Goal: Transaction & Acquisition: Book appointment/travel/reservation

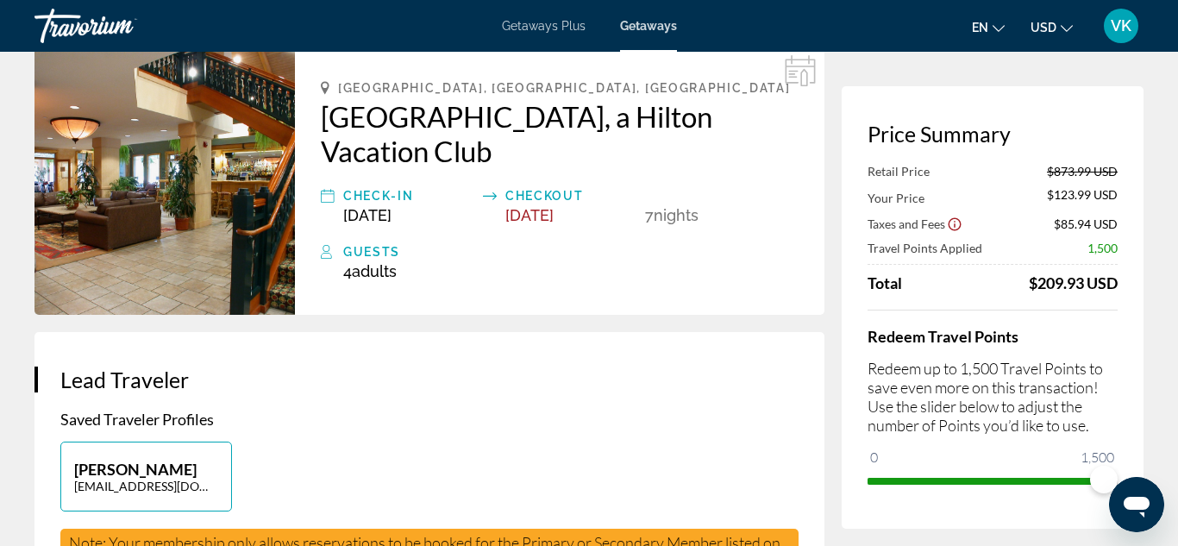
scroll to position [91, 0]
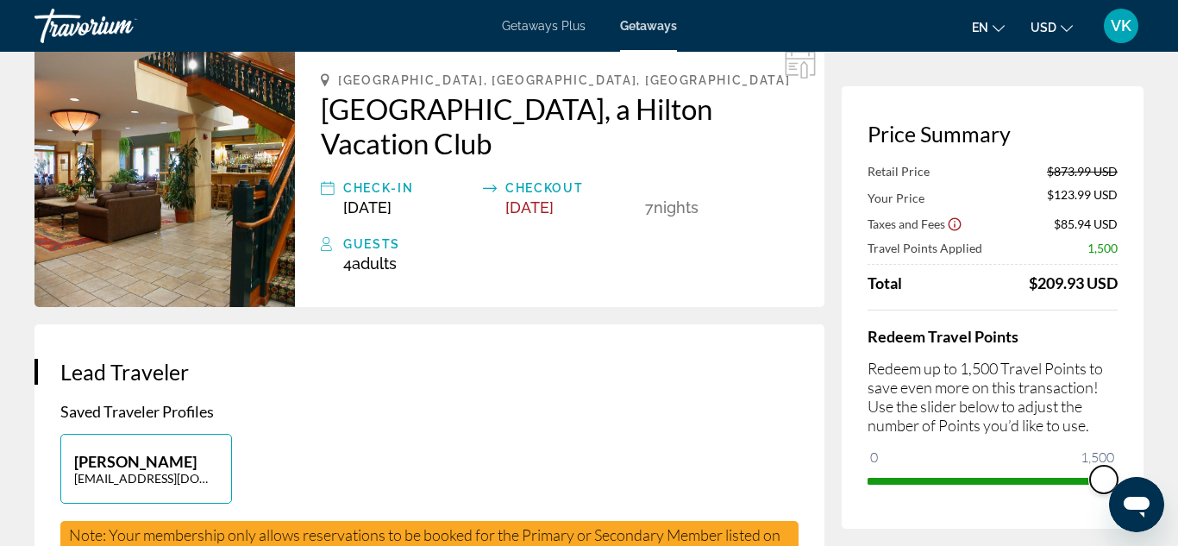
drag, startPoint x: 1098, startPoint y: 479, endPoint x: 1125, endPoint y: 465, distance: 31.2
click at [1125, 465] on div "Price Summary Retail Price $873.99 USD Your Price $123.99 USD Taxes and Fees $8…" at bounding box center [992, 307] width 302 height 442
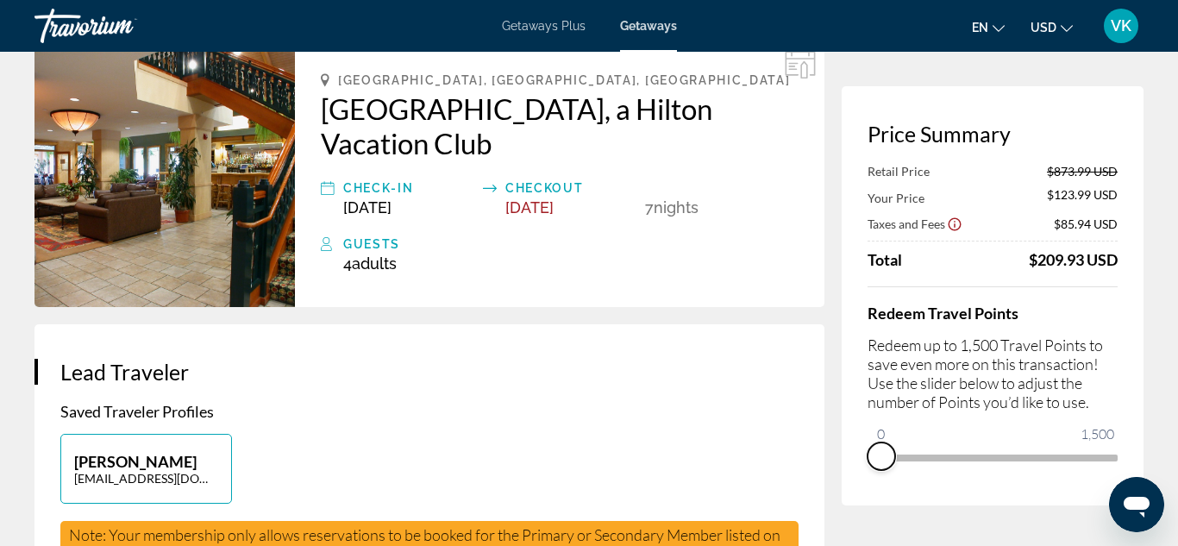
drag, startPoint x: 1100, startPoint y: 475, endPoint x: 841, endPoint y: 460, distance: 259.1
click at [841, 460] on div "Price Summary Retail Price $873.99 USD Your Price $123.99 USD Taxes and Fees $8…" at bounding box center [992, 295] width 302 height 419
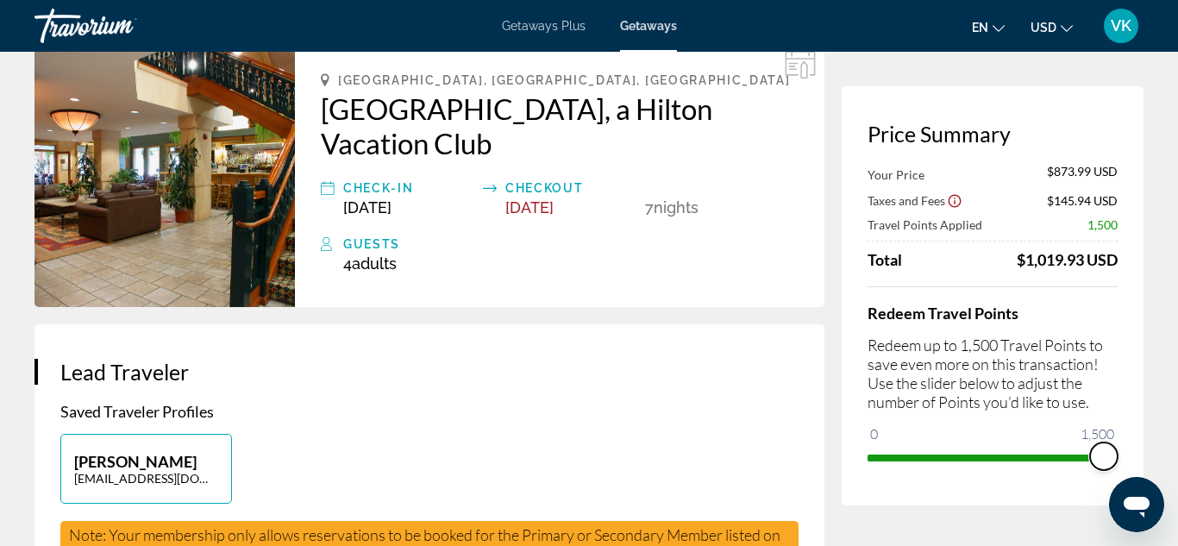
drag, startPoint x: 882, startPoint y: 425, endPoint x: 1126, endPoint y: 433, distance: 244.1
click at [1126, 433] on div "Price Summary Your Price $873.99 USD Taxes and Fees $145.94 USD Travel Points A…" at bounding box center [992, 295] width 302 height 419
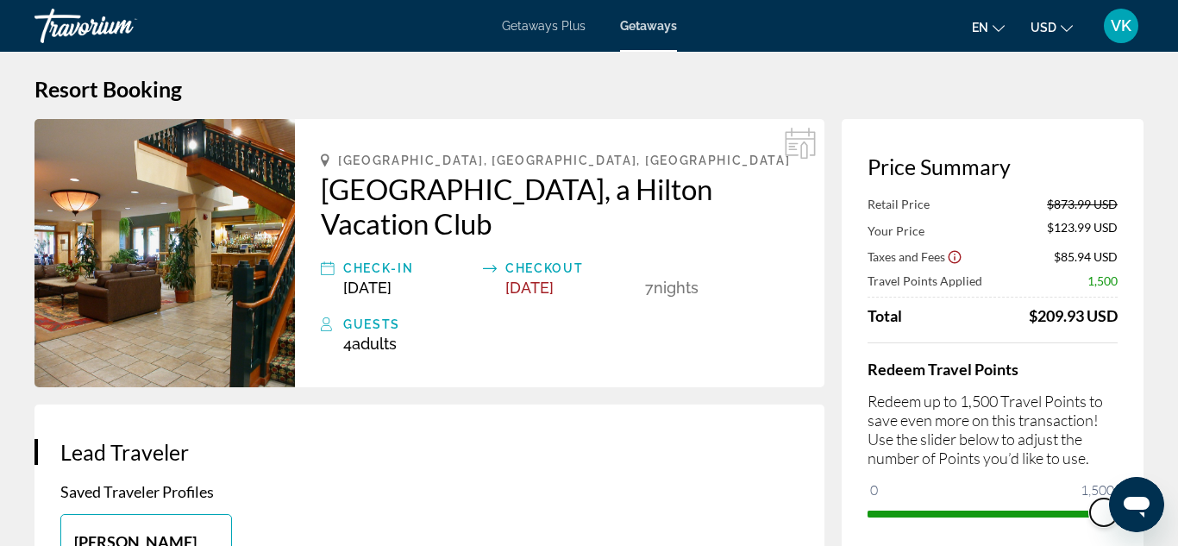
scroll to position [0, 0]
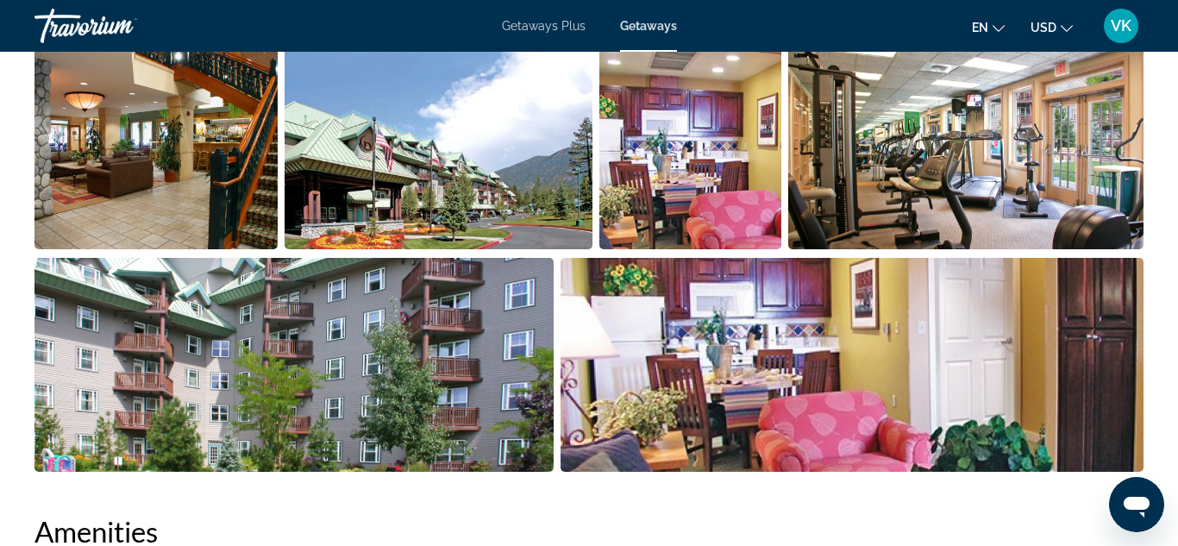
scroll to position [1231, 0]
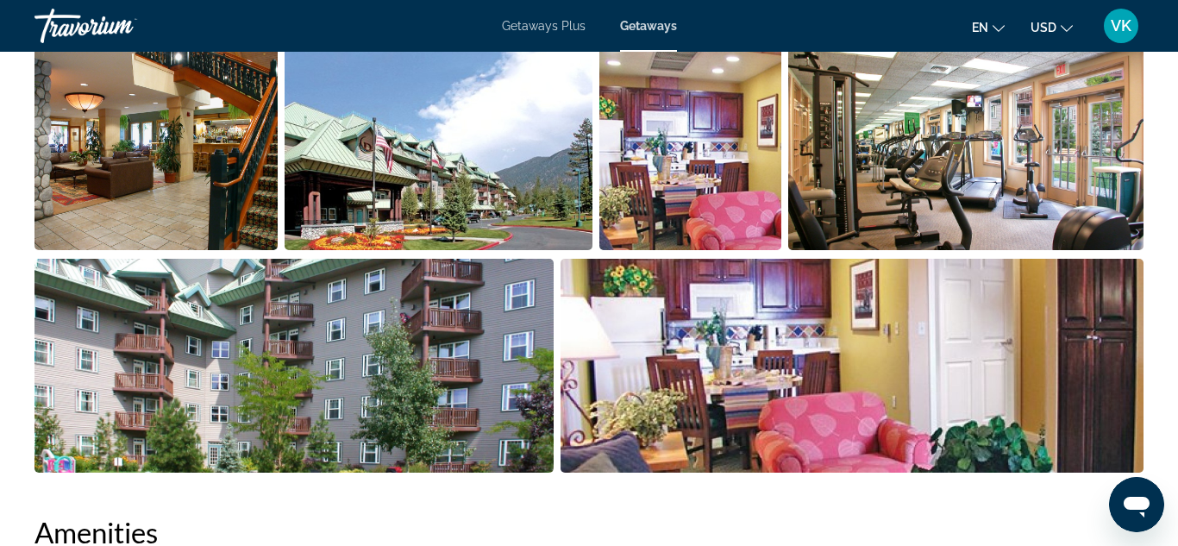
click at [714, 137] on img "Open full-screen image slider" at bounding box center [690, 143] width 183 height 214
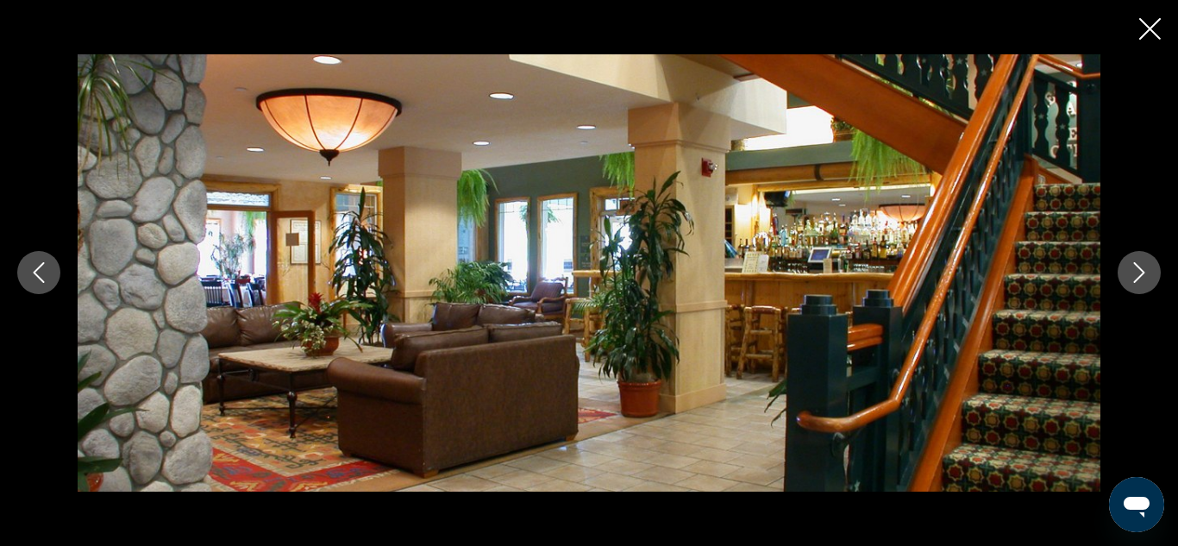
click at [1152, 270] on button "Next image" at bounding box center [1138, 272] width 43 height 43
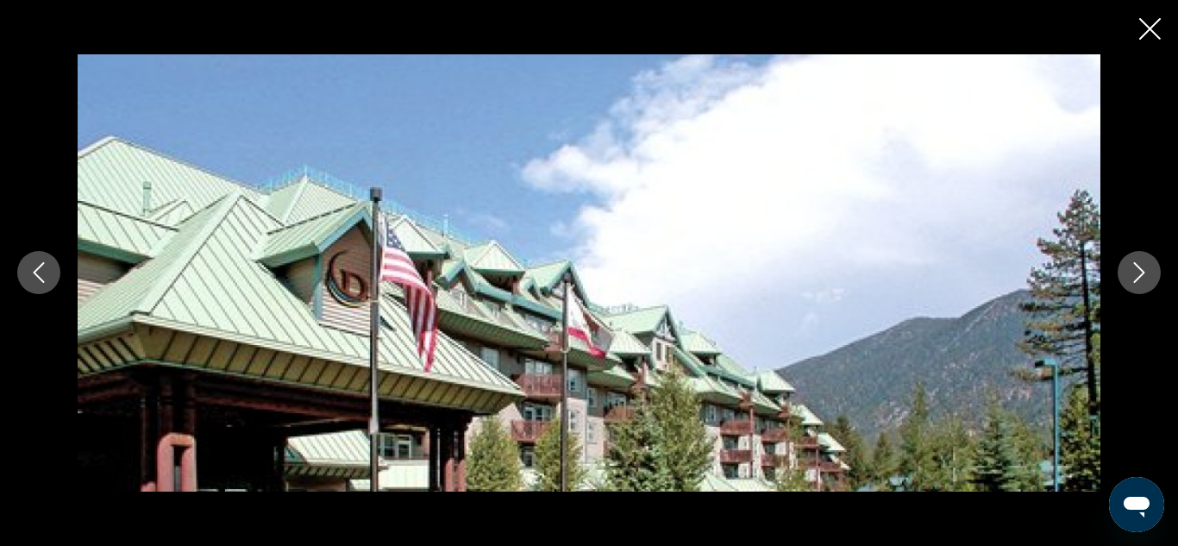
click at [1152, 270] on button "Next image" at bounding box center [1138, 272] width 43 height 43
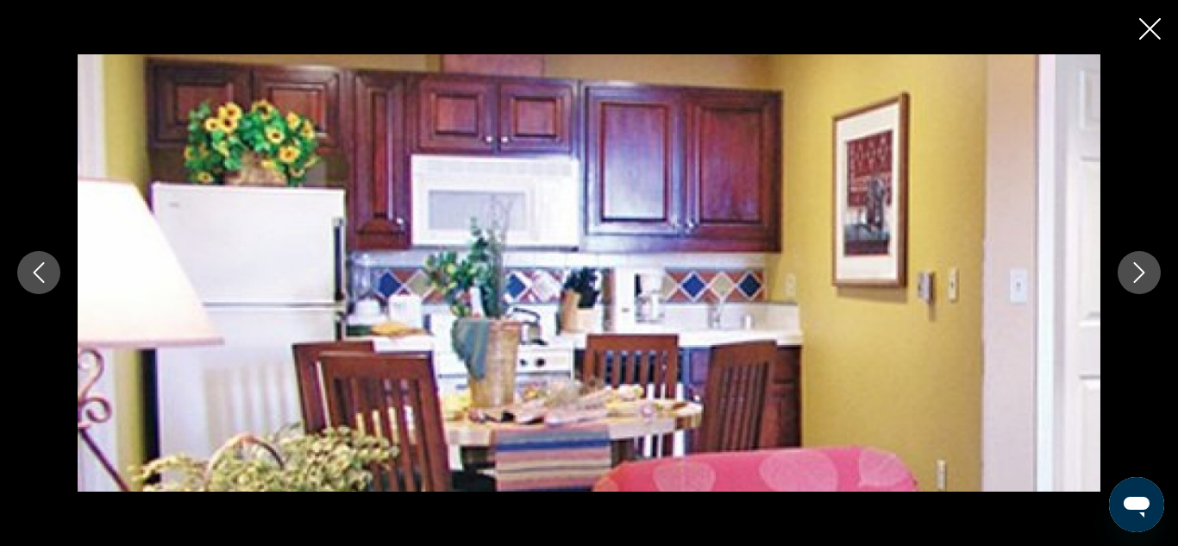
click at [1143, 272] on icon "Next image" at bounding box center [1139, 273] width 11 height 21
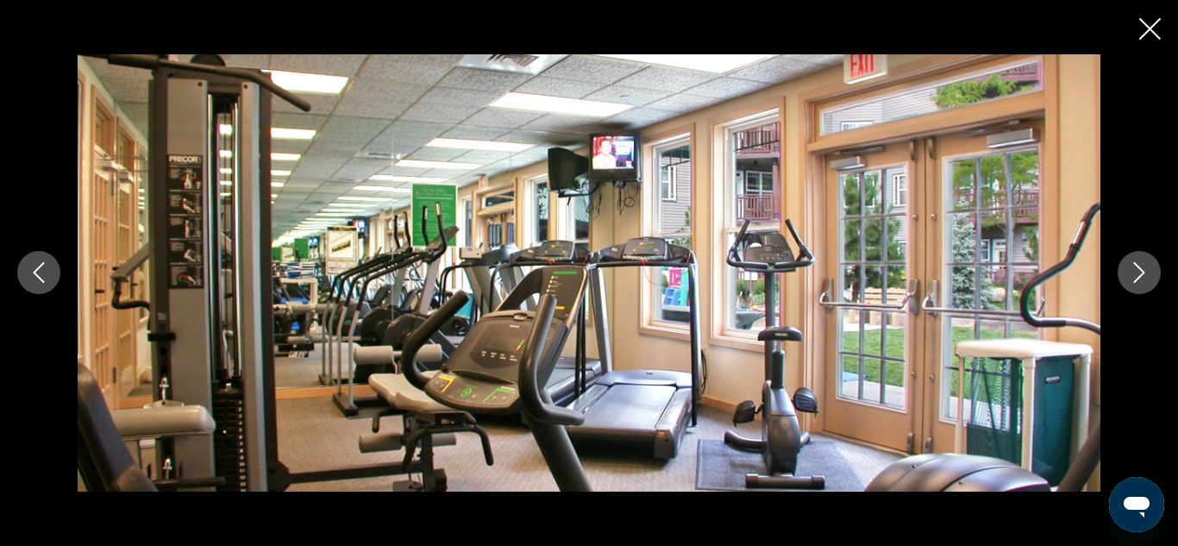
click at [1143, 272] on icon "Next image" at bounding box center [1139, 273] width 11 height 21
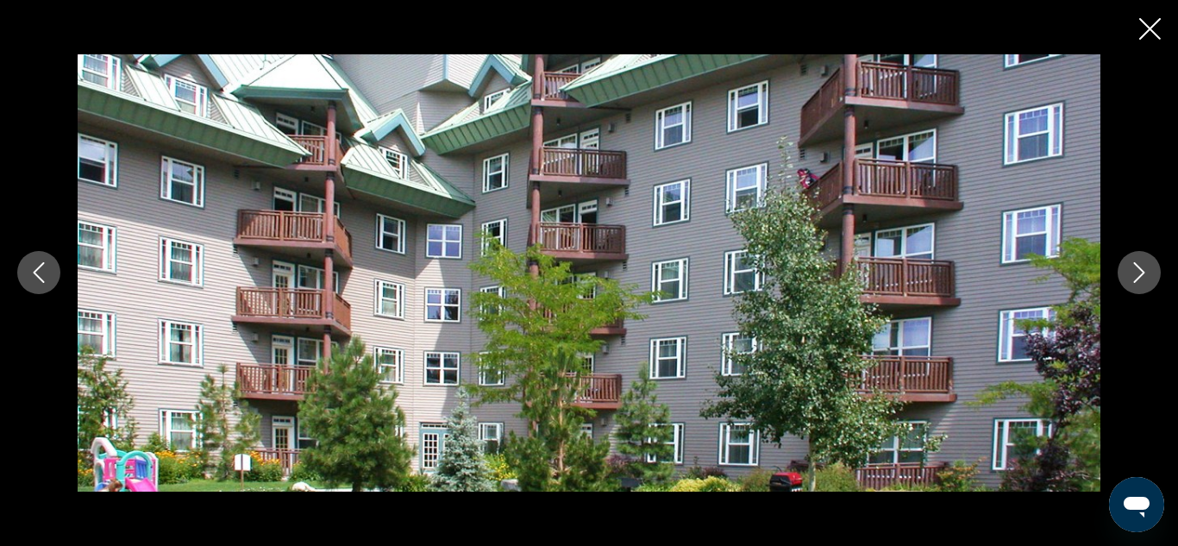
click at [1143, 272] on icon "Next image" at bounding box center [1139, 273] width 11 height 21
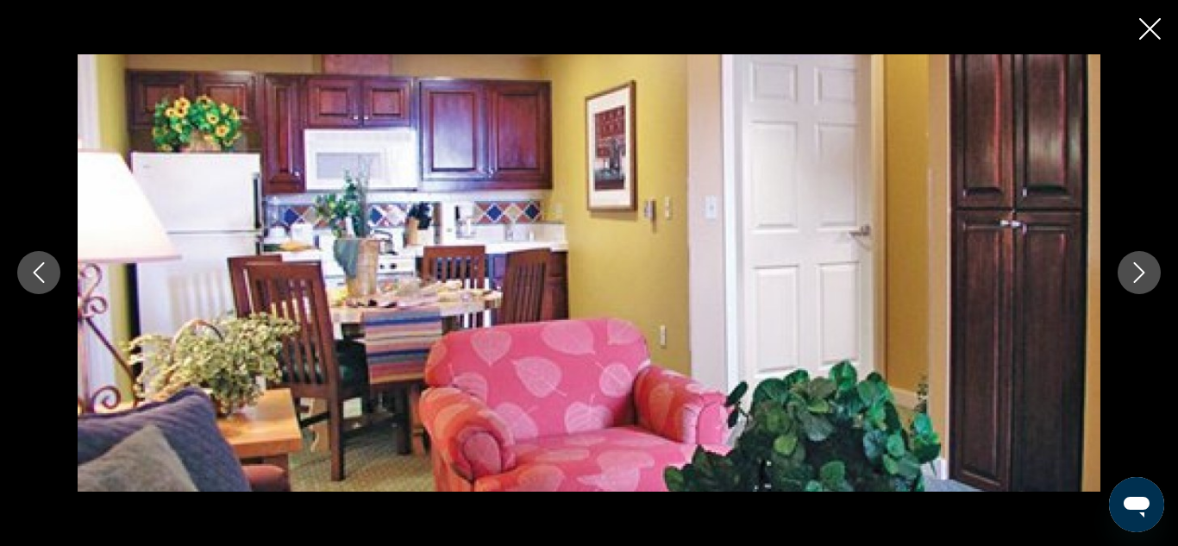
click at [1143, 272] on icon "Next image" at bounding box center [1139, 273] width 11 height 21
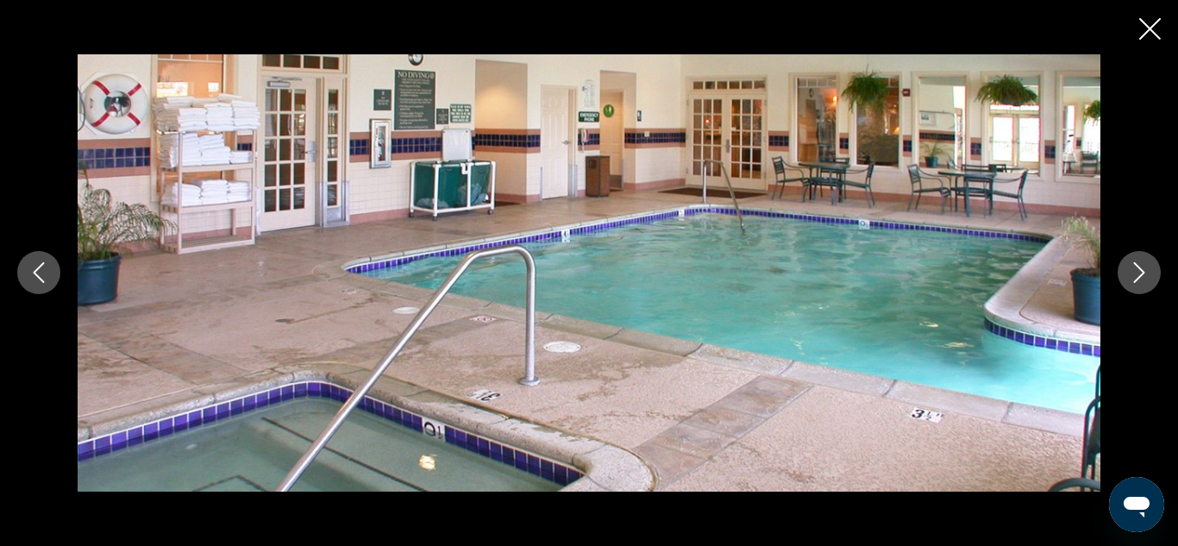
click at [1138, 277] on icon "Next image" at bounding box center [1139, 272] width 21 height 21
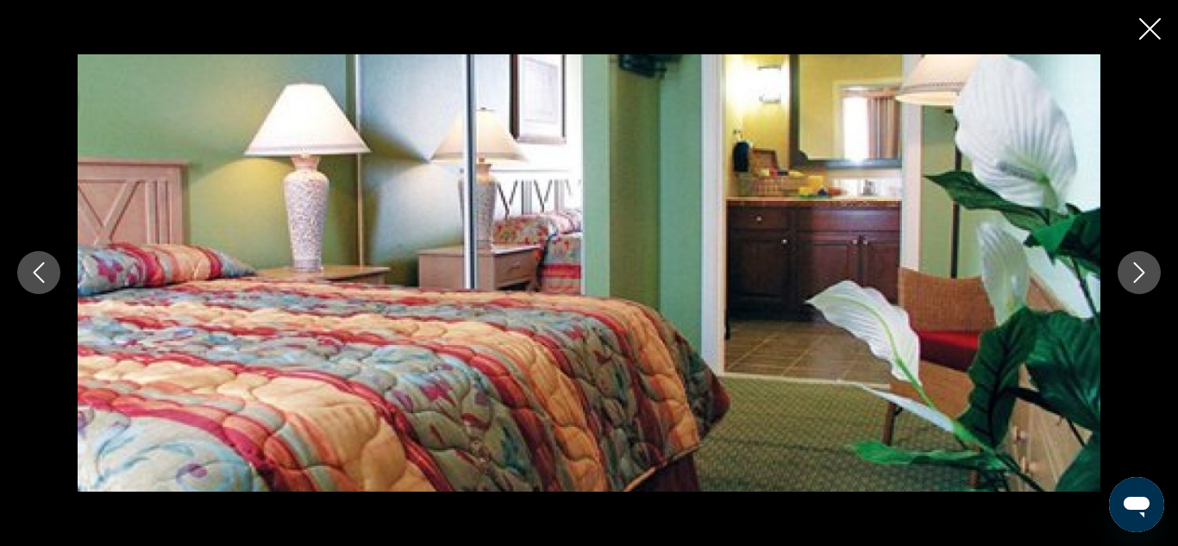
click at [1138, 277] on icon "Next image" at bounding box center [1139, 272] width 21 height 21
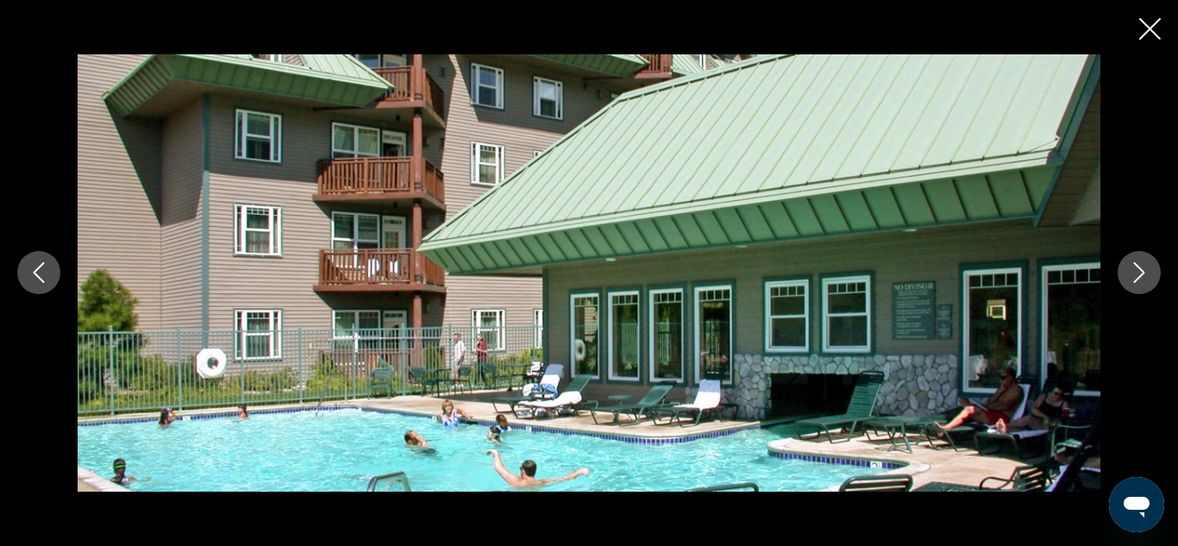
click at [1138, 277] on icon "Next image" at bounding box center [1139, 272] width 21 height 21
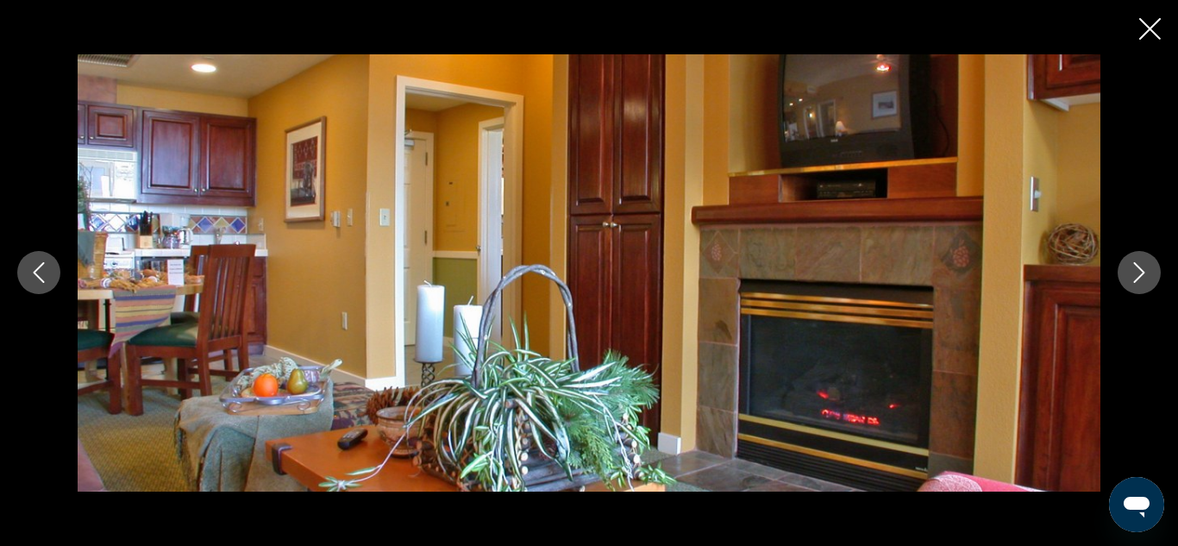
click at [1138, 277] on icon "Next image" at bounding box center [1139, 272] width 21 height 21
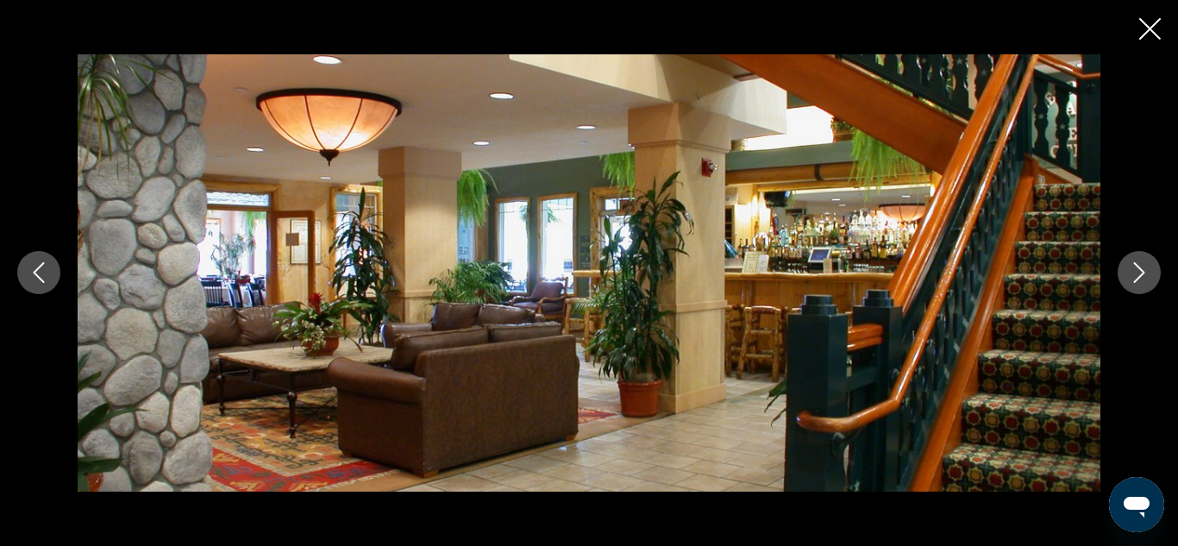
click at [1138, 277] on icon "Next image" at bounding box center [1139, 272] width 21 height 21
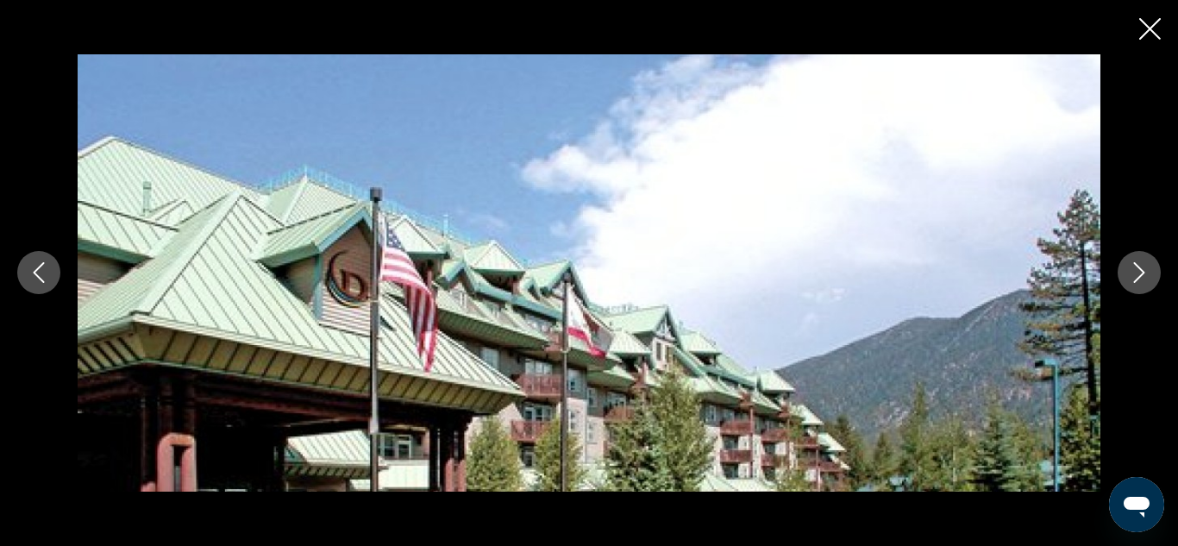
click at [1138, 277] on icon "Next image" at bounding box center [1139, 272] width 21 height 21
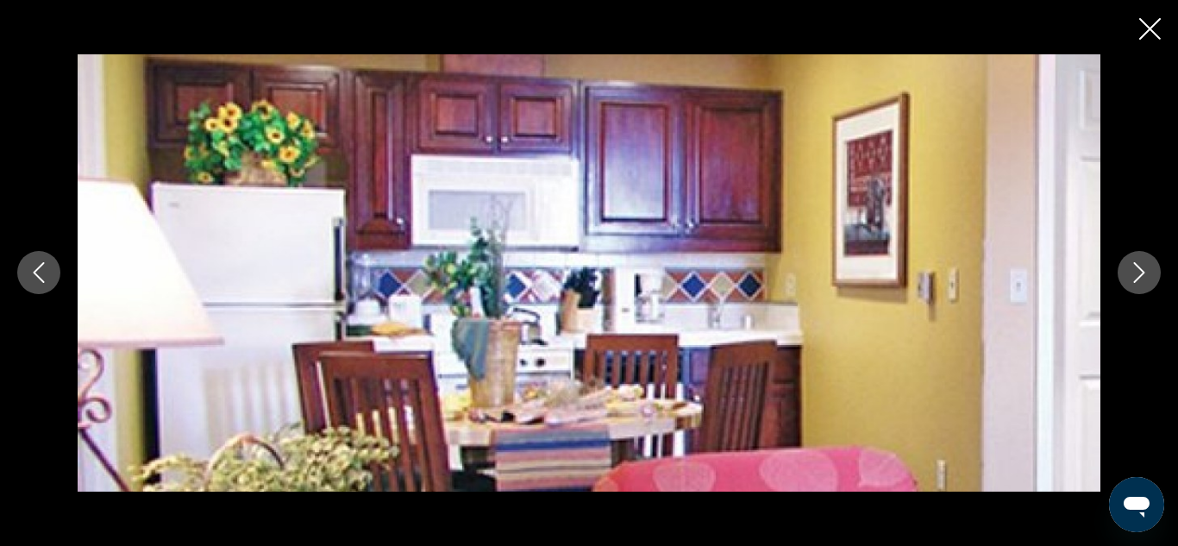
click at [1138, 277] on icon "Next image" at bounding box center [1139, 272] width 21 height 21
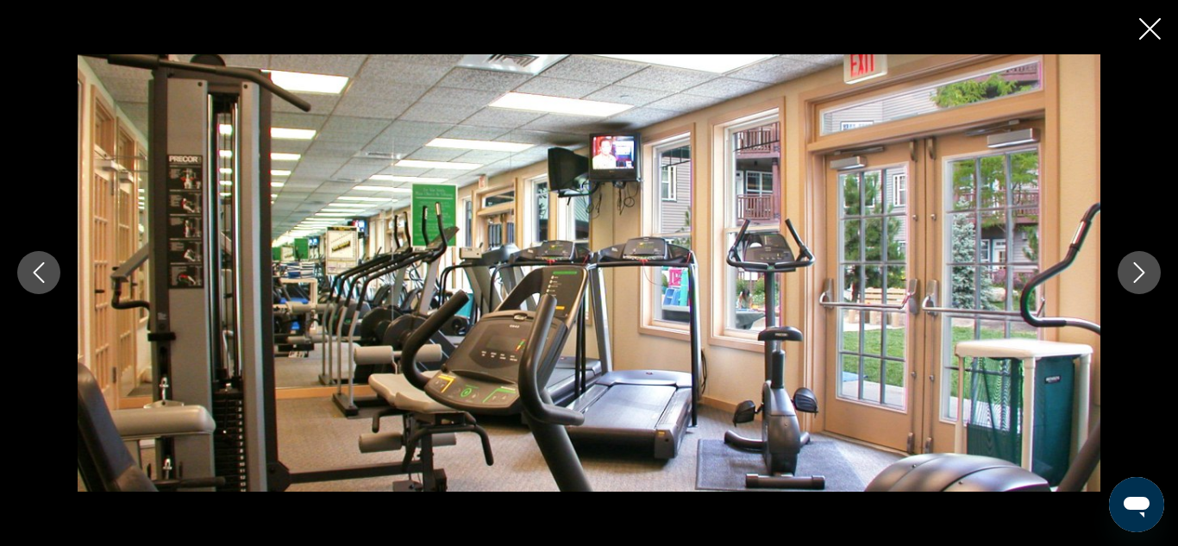
click at [1138, 277] on icon "Next image" at bounding box center [1139, 272] width 21 height 21
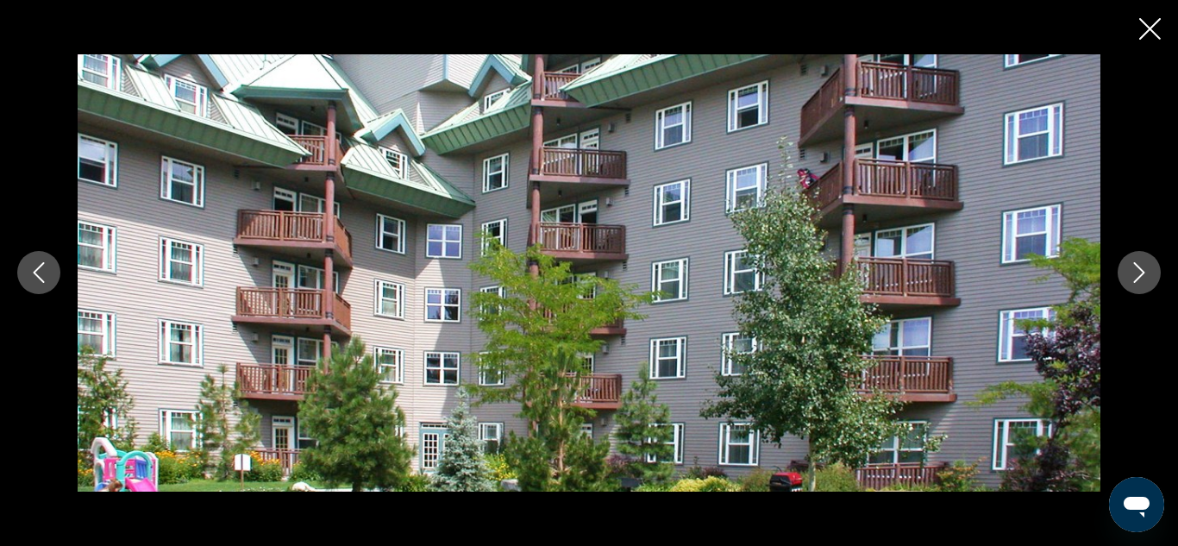
click at [1138, 277] on icon "Next image" at bounding box center [1139, 272] width 21 height 21
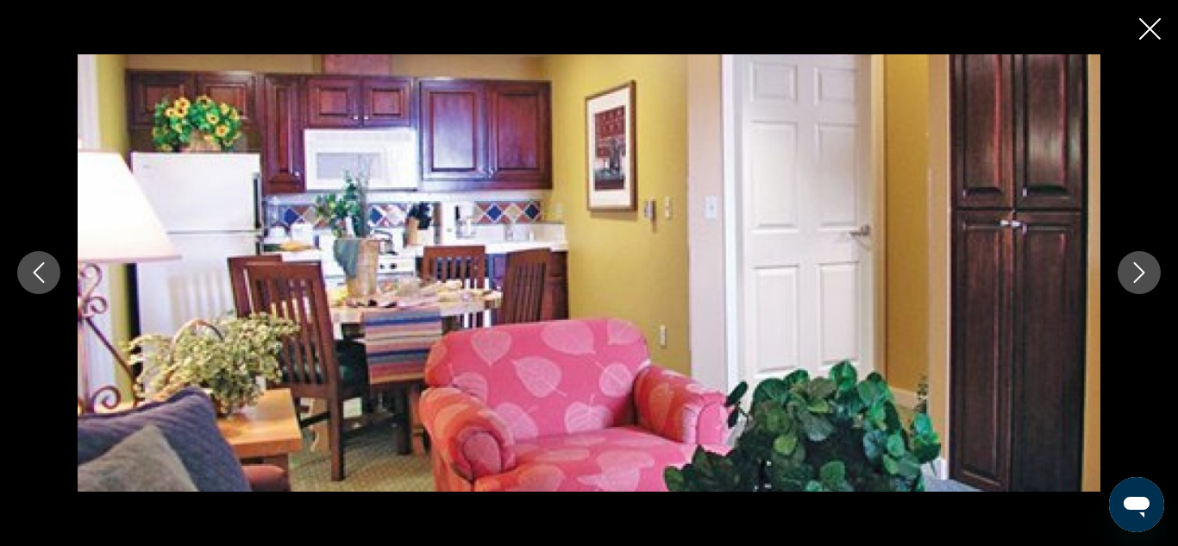
click at [1138, 277] on icon "Next image" at bounding box center [1139, 272] width 21 height 21
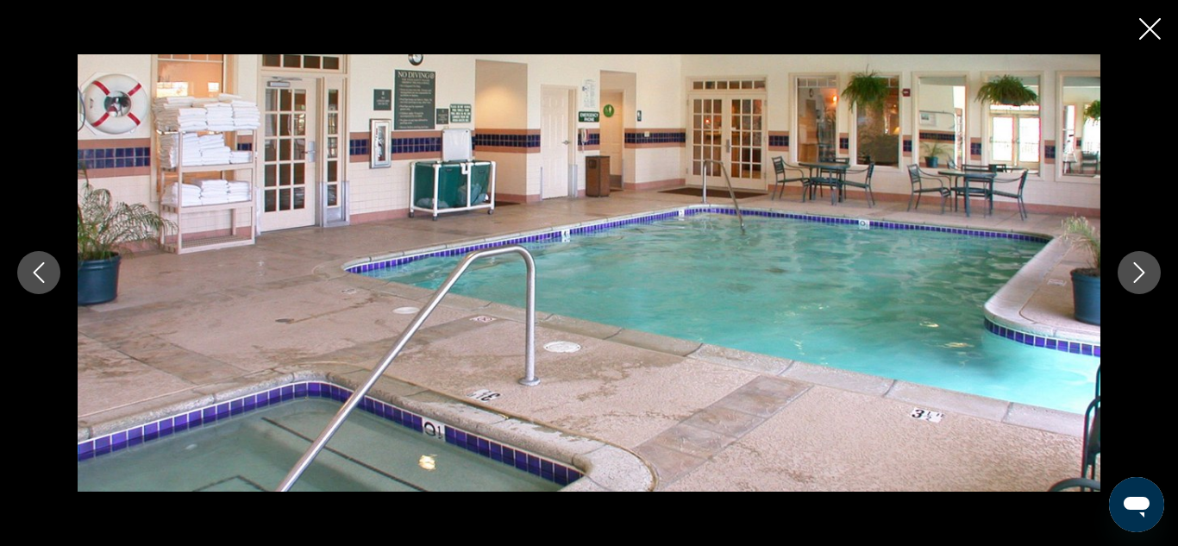
click at [1138, 277] on icon "Next image" at bounding box center [1139, 272] width 21 height 21
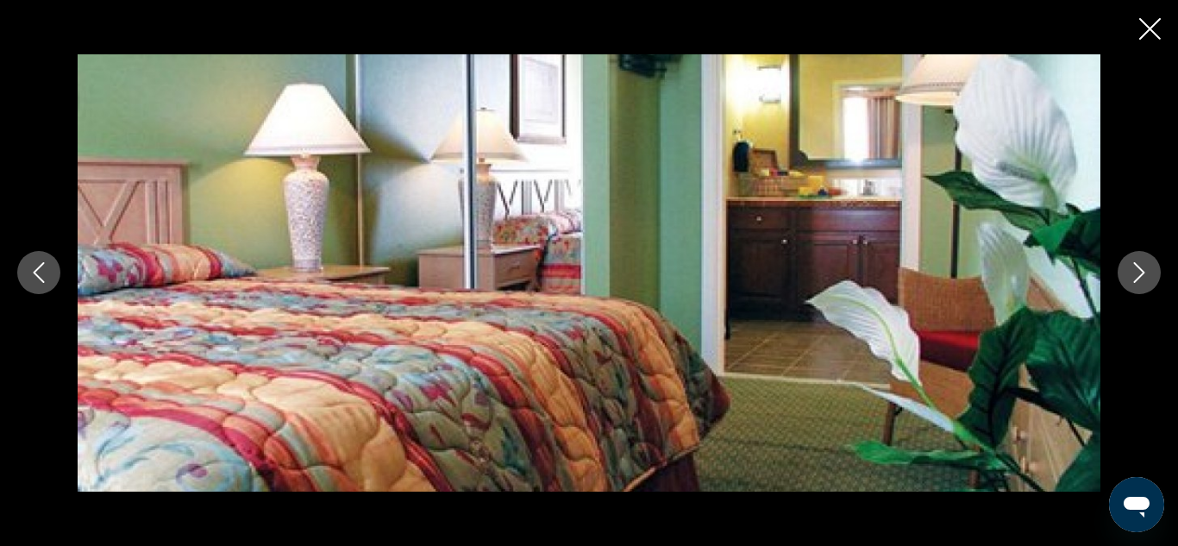
click at [1138, 277] on icon "Next image" at bounding box center [1139, 272] width 21 height 21
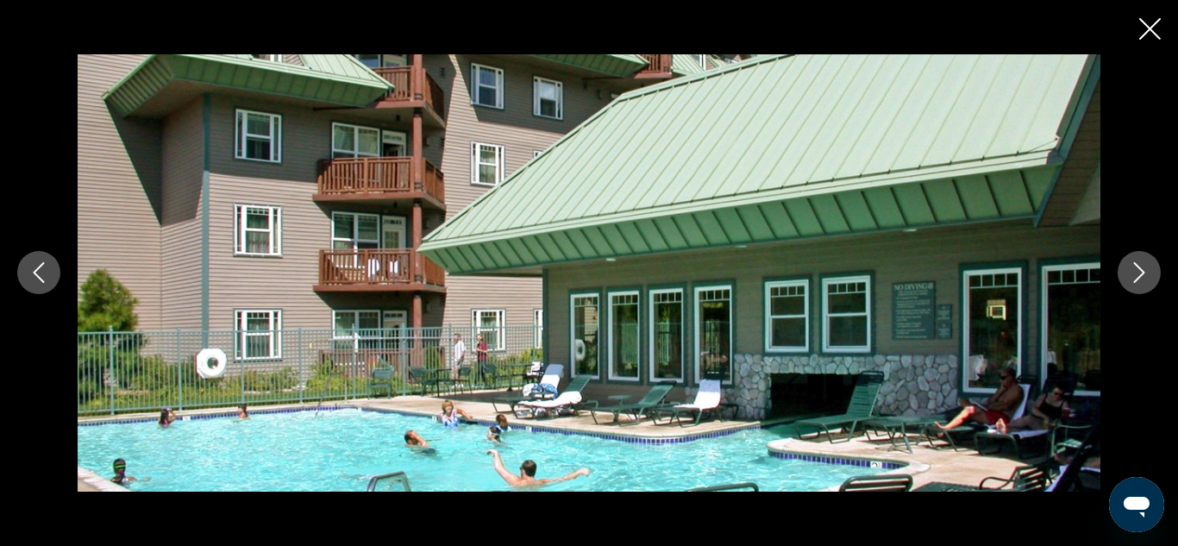
click at [1138, 277] on icon "Next image" at bounding box center [1139, 272] width 21 height 21
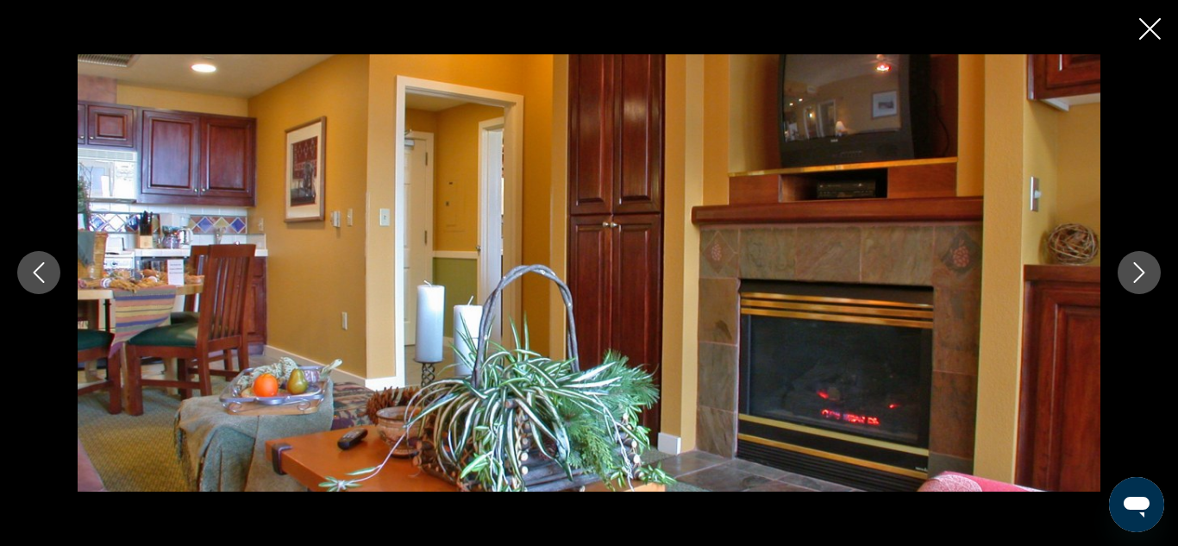
click at [1138, 277] on icon "Next image" at bounding box center [1139, 272] width 21 height 21
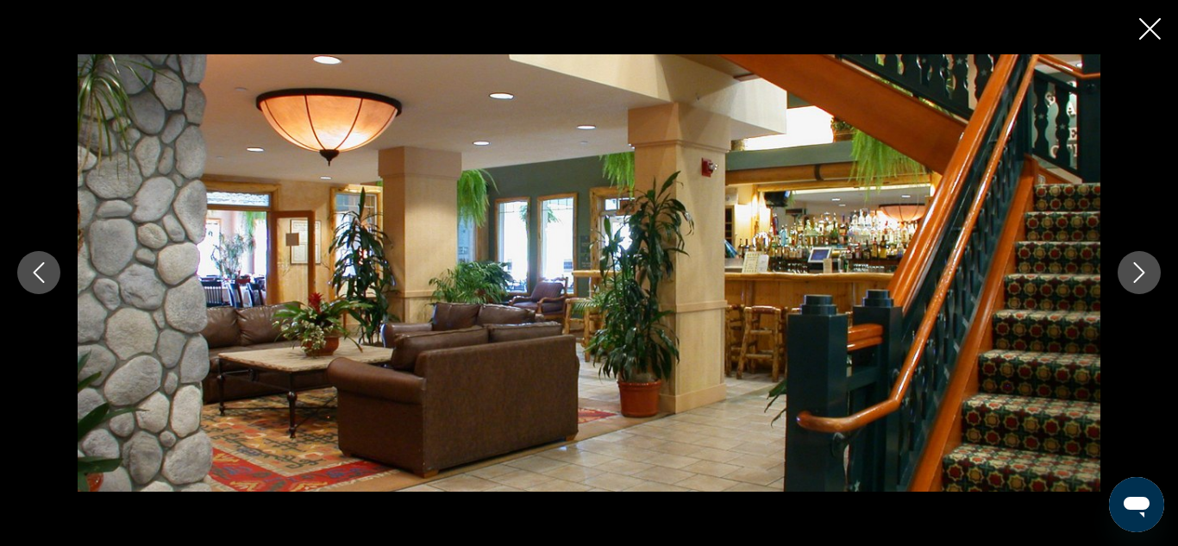
click at [1138, 277] on icon "Next image" at bounding box center [1139, 272] width 21 height 21
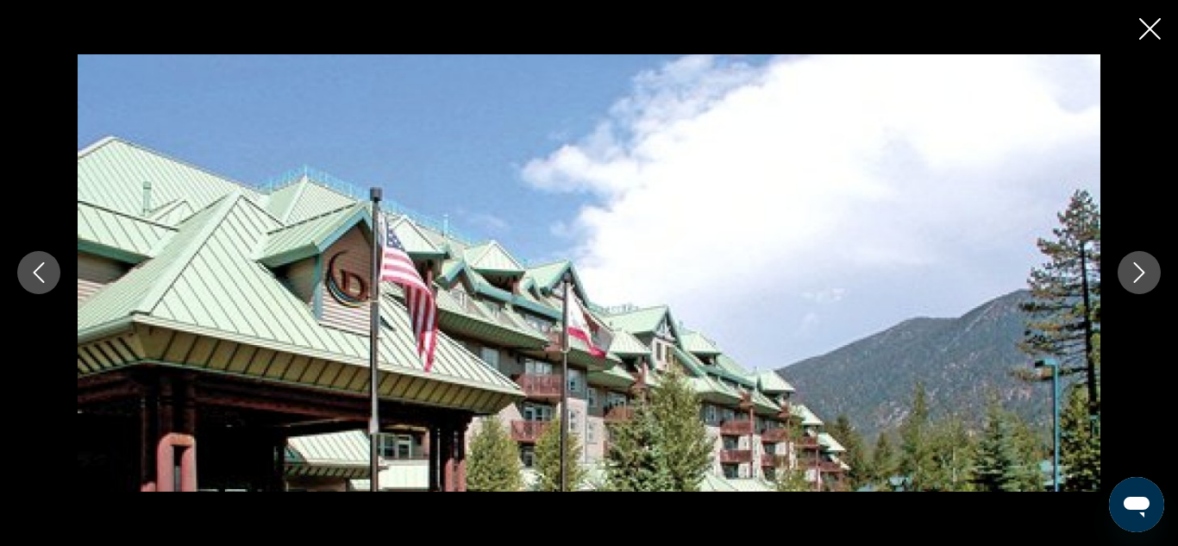
click at [1138, 277] on icon "Next image" at bounding box center [1139, 272] width 21 height 21
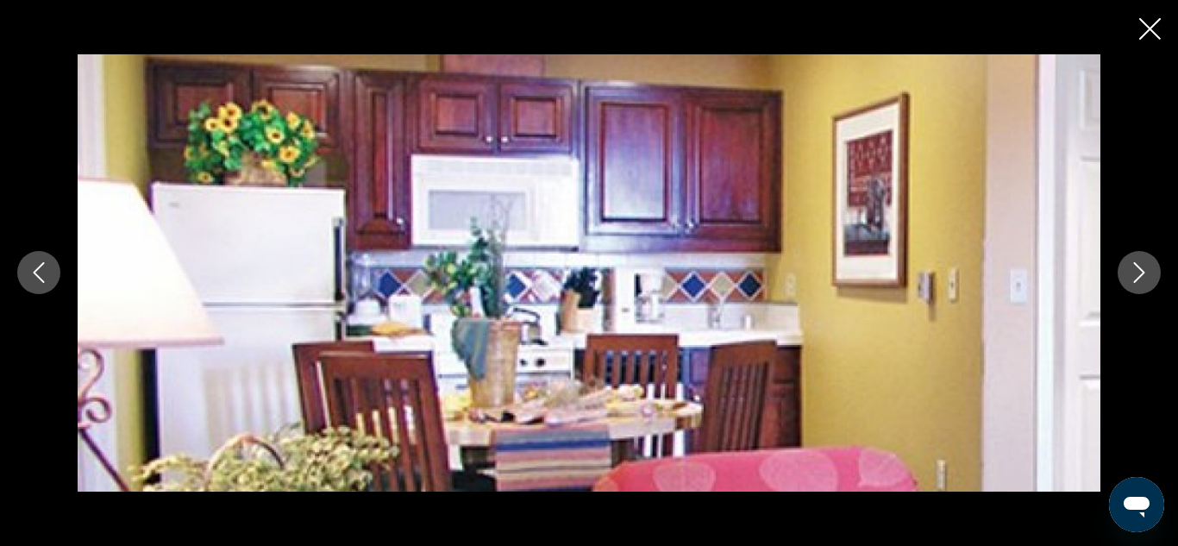
click at [1138, 277] on icon "Next image" at bounding box center [1139, 272] width 21 height 21
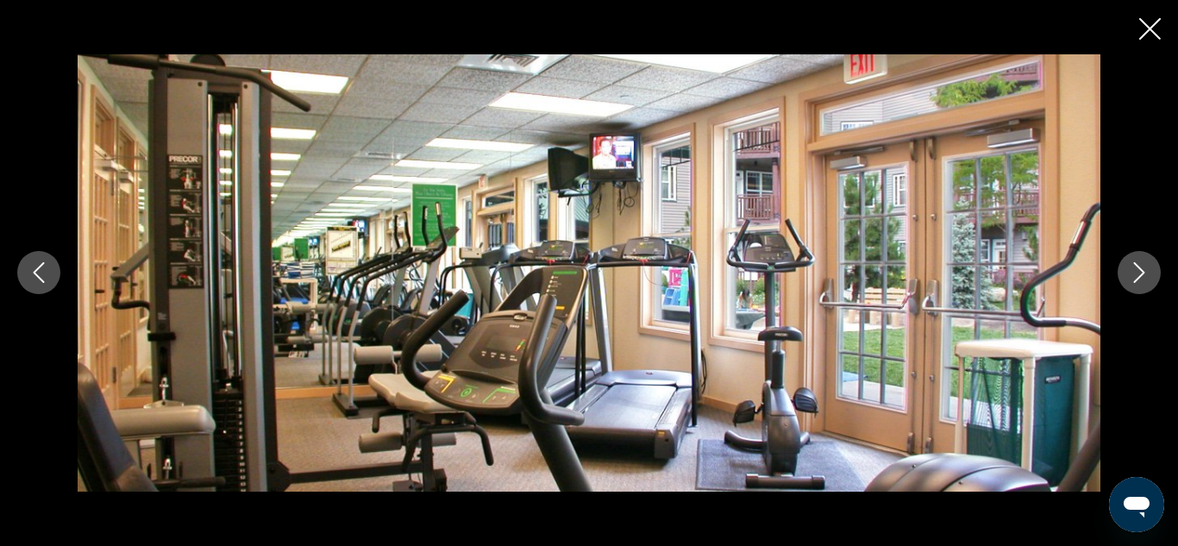
click at [1138, 277] on icon "Next image" at bounding box center [1139, 272] width 21 height 21
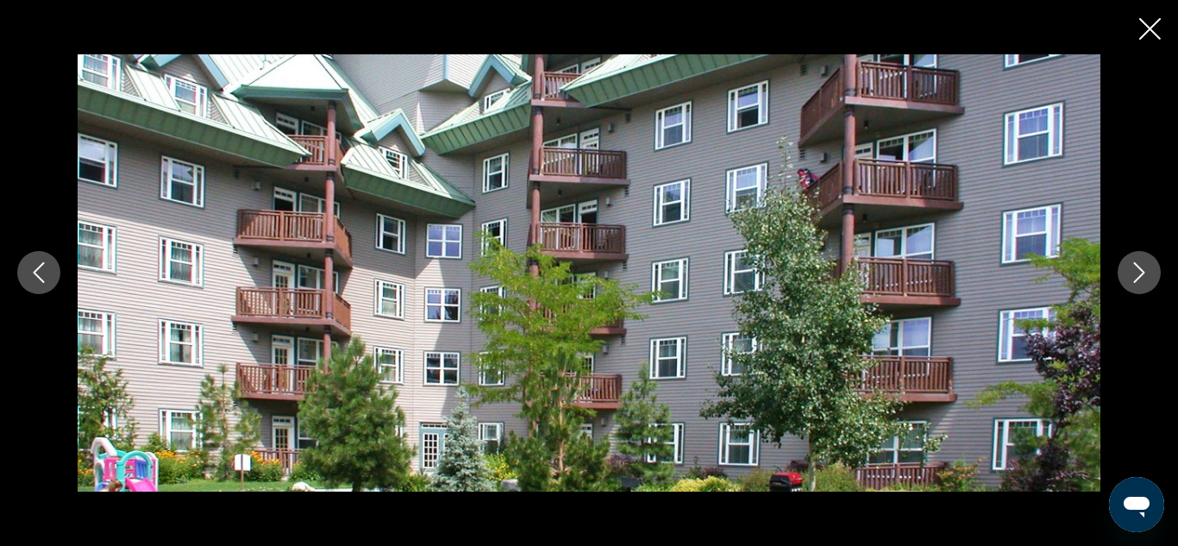
click at [1138, 277] on icon "Next image" at bounding box center [1139, 272] width 21 height 21
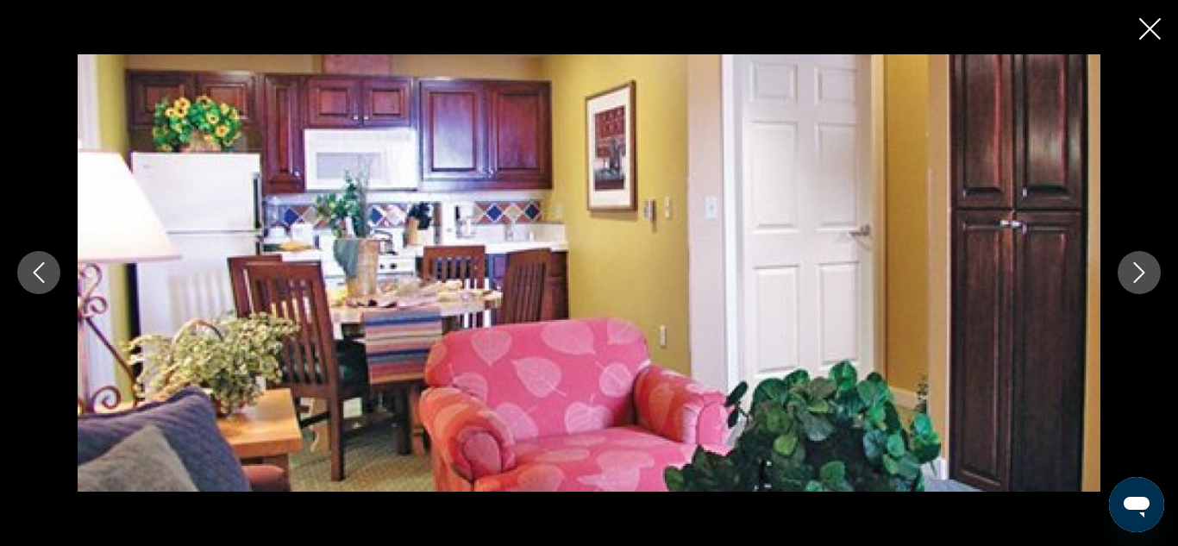
click at [1138, 277] on icon "Next image" at bounding box center [1139, 272] width 21 height 21
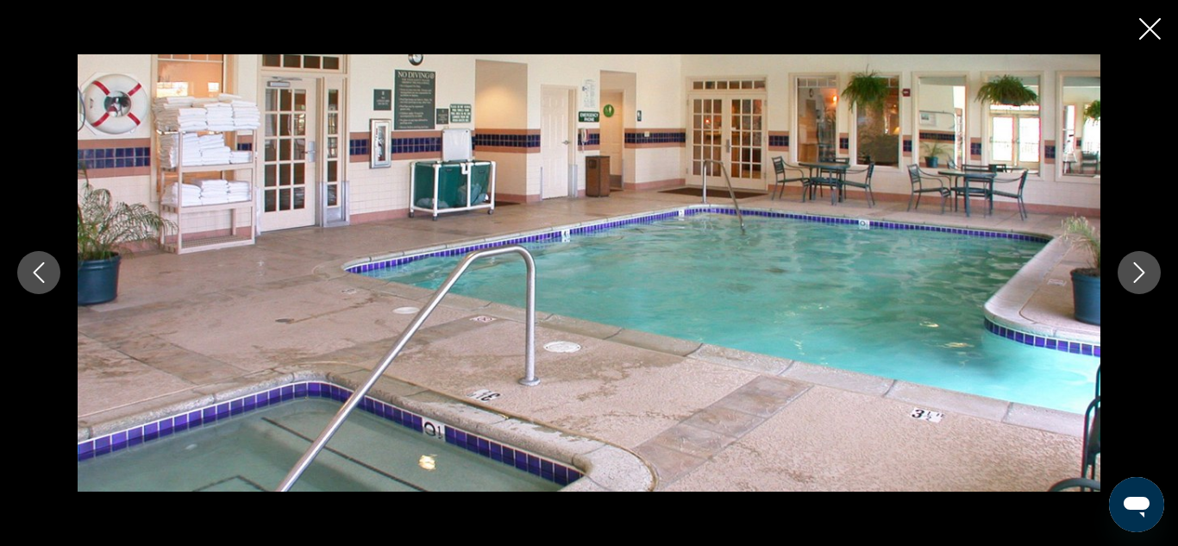
click at [1138, 277] on icon "Next image" at bounding box center [1139, 272] width 21 height 21
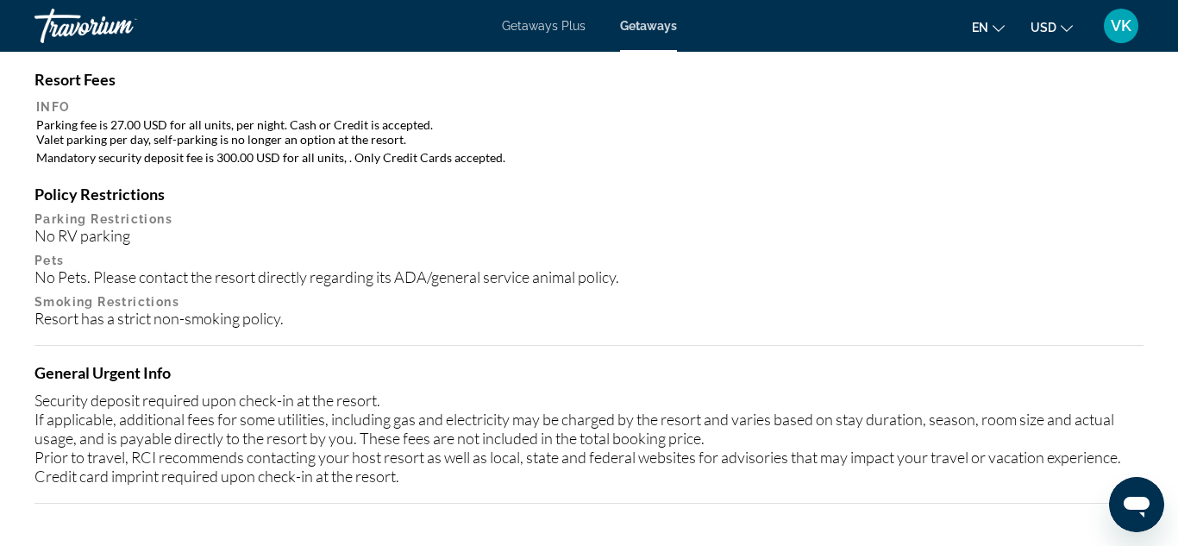
scroll to position [2110, 0]
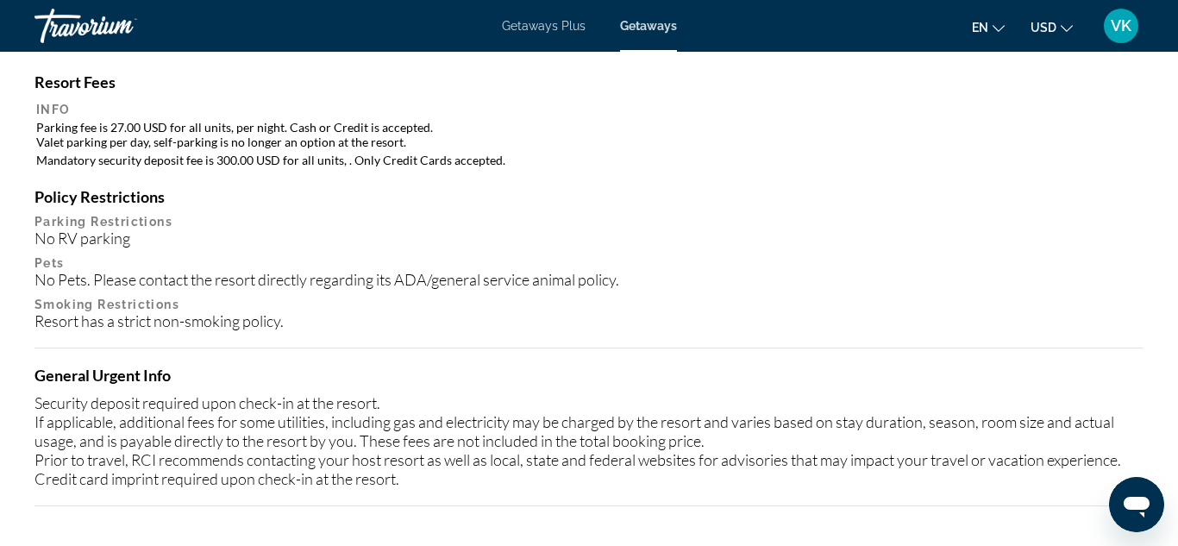
click at [667, 219] on p "Parking Restrictions" at bounding box center [588, 222] width 1109 height 14
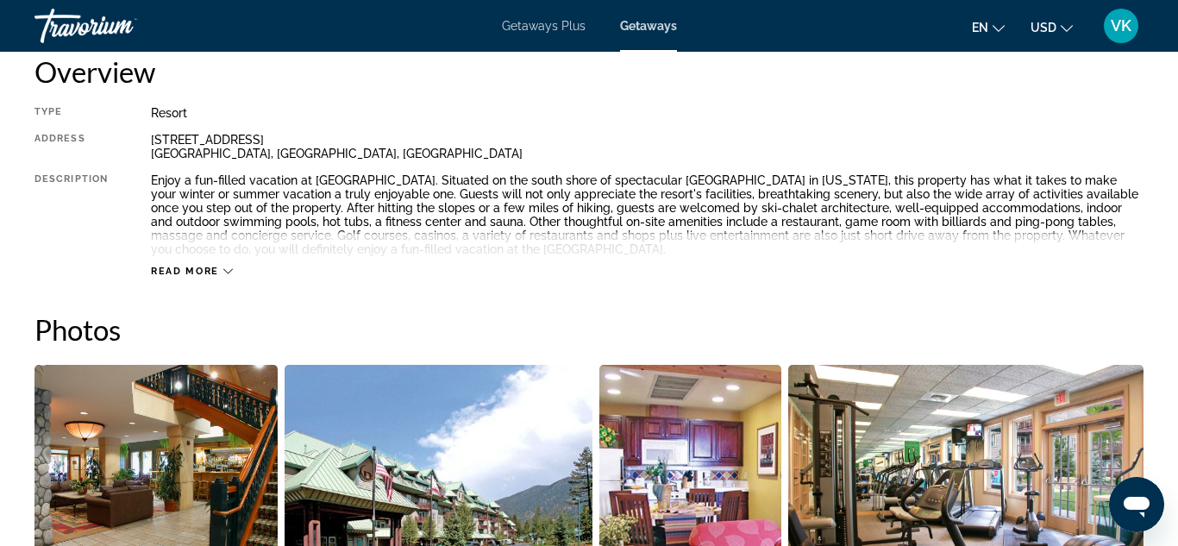
scroll to position [905, 0]
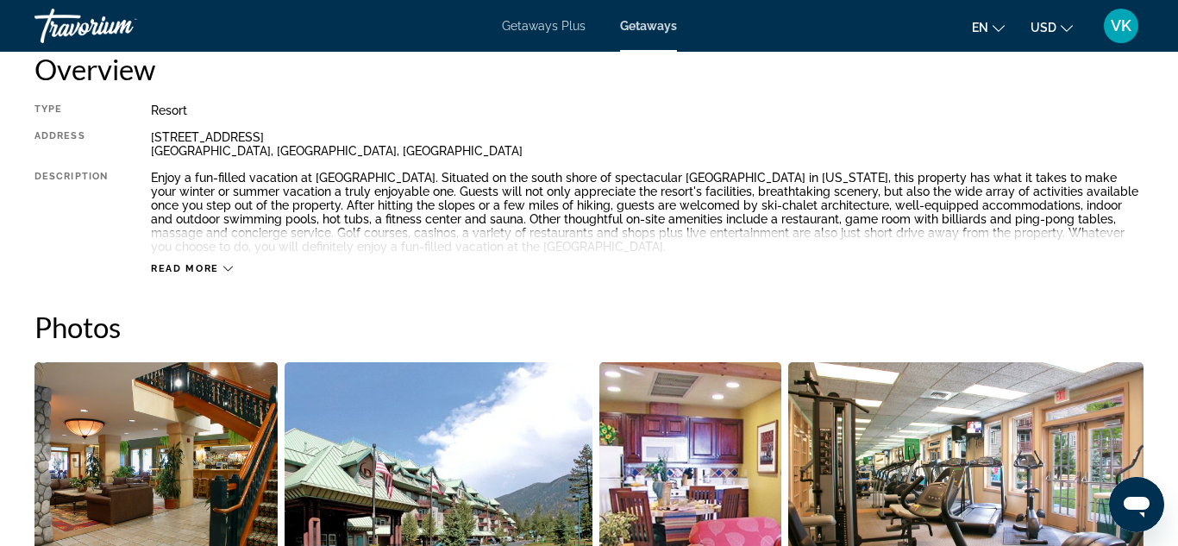
click at [224, 264] on icon "Main content" at bounding box center [227, 268] width 9 height 9
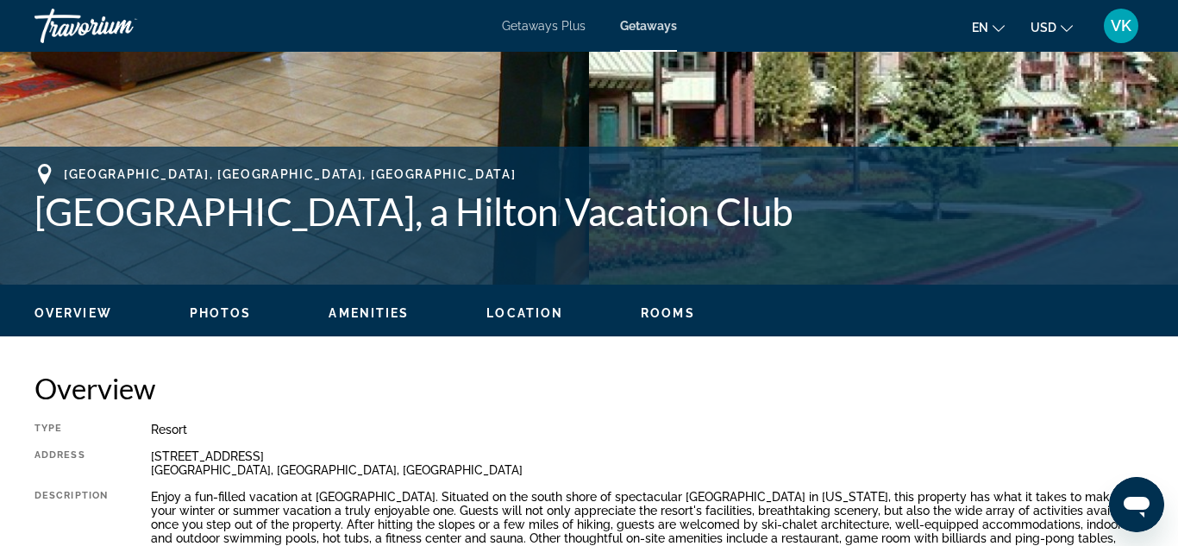
scroll to position [588, 0]
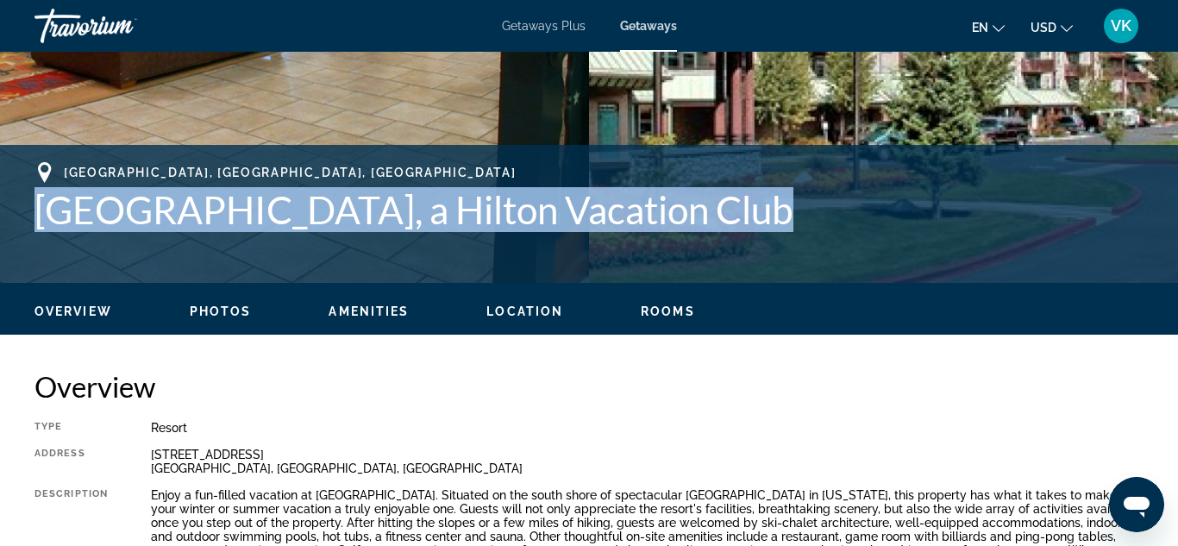
drag, startPoint x: 27, startPoint y: 205, endPoint x: 727, endPoint y: 224, distance: 700.3
click at [727, 224] on div "[GEOGRAPHIC_DATA], [GEOGRAPHIC_DATA], [GEOGRAPHIC_DATA] [GEOGRAPHIC_DATA], a Hi…" at bounding box center [589, 213] width 1178 height 103
copy h1 "[GEOGRAPHIC_DATA], a Hilton Vacation Club"
